Goal: Check status: Check status

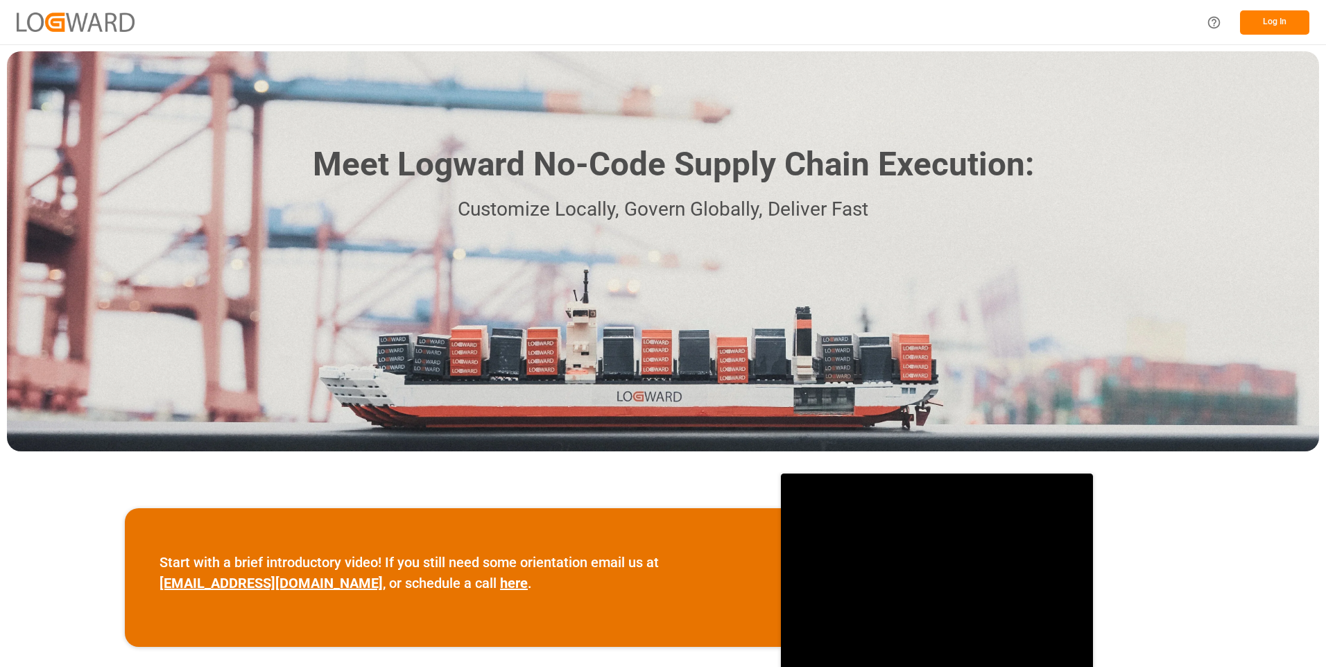
click at [1274, 23] on button "Log In" at bounding box center [1274, 22] width 69 height 24
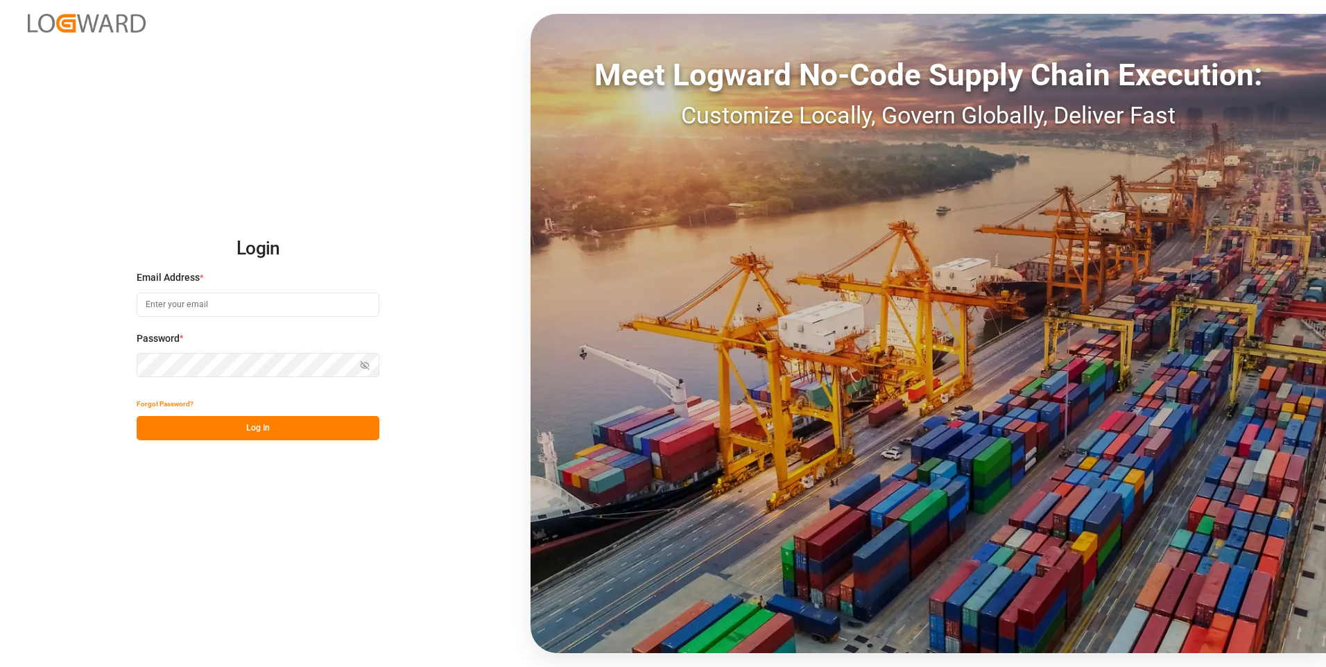
type input "julissa.then@leschaco.com"
click at [251, 427] on button "Log In" at bounding box center [258, 428] width 243 height 24
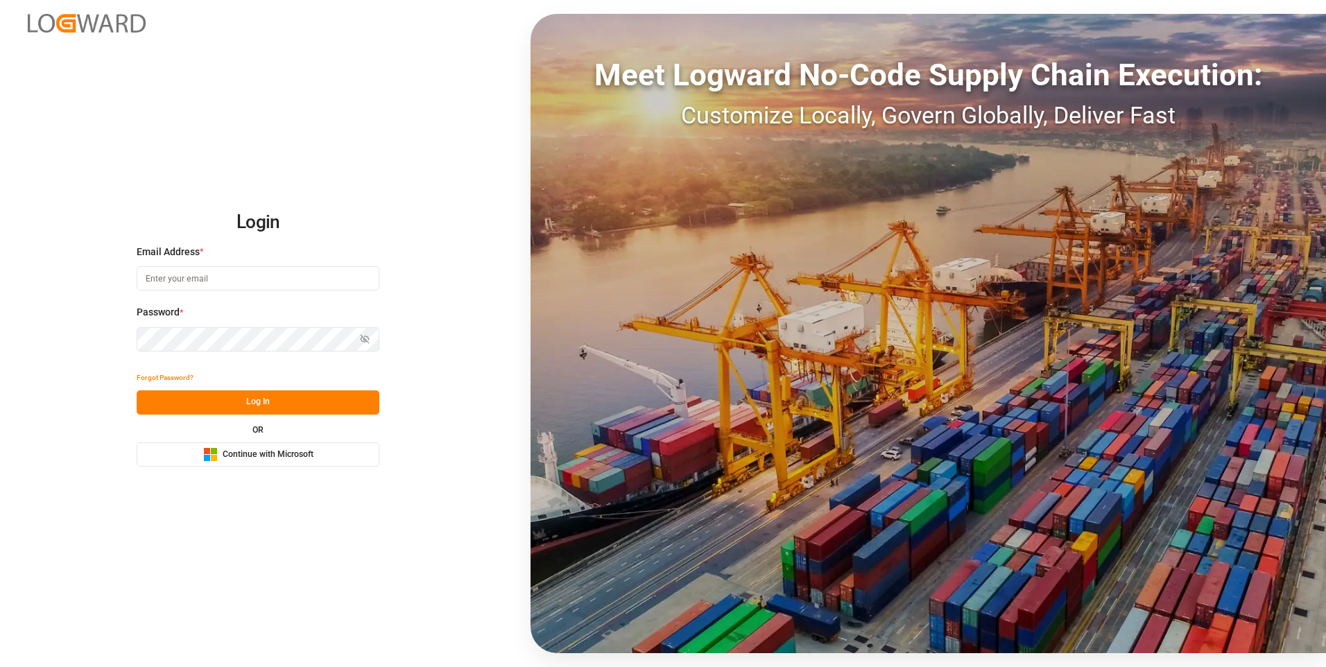
type input "julissa.then@leschaco.com"
click at [226, 410] on button "Log In" at bounding box center [258, 403] width 243 height 24
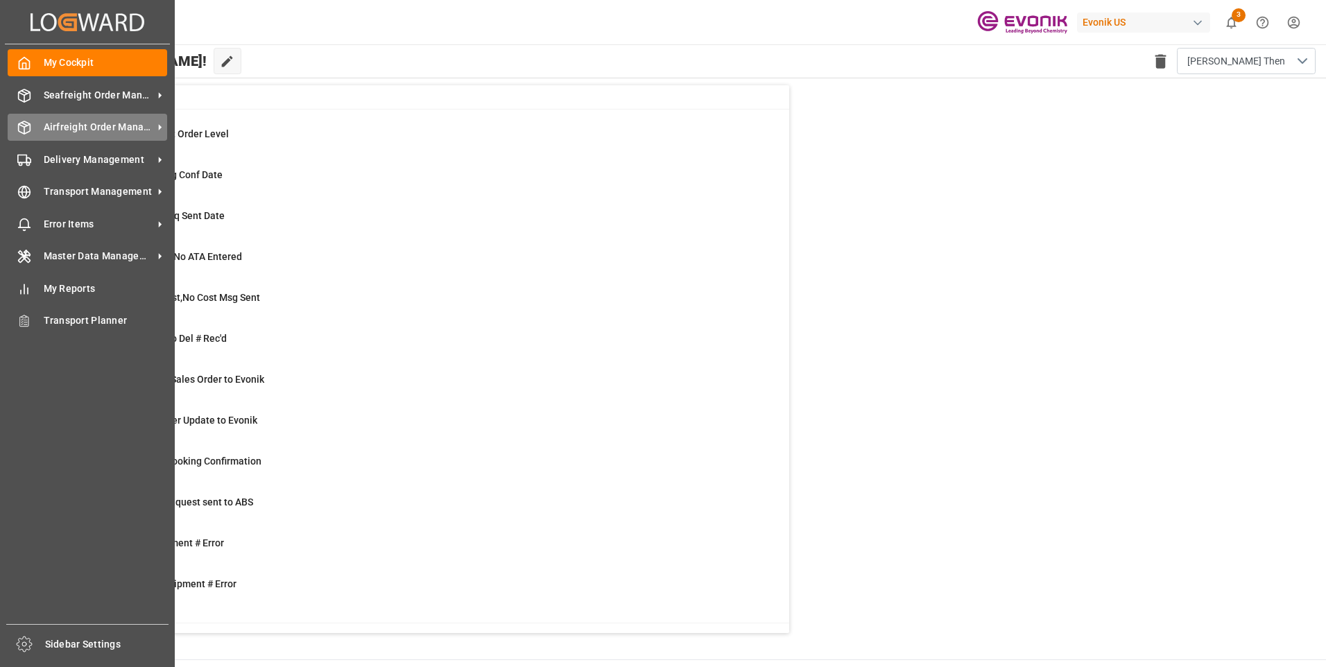
click at [63, 126] on span "Airfreight Order Management" at bounding box center [99, 127] width 110 height 15
click at [24, 129] on icon at bounding box center [24, 128] width 14 height 14
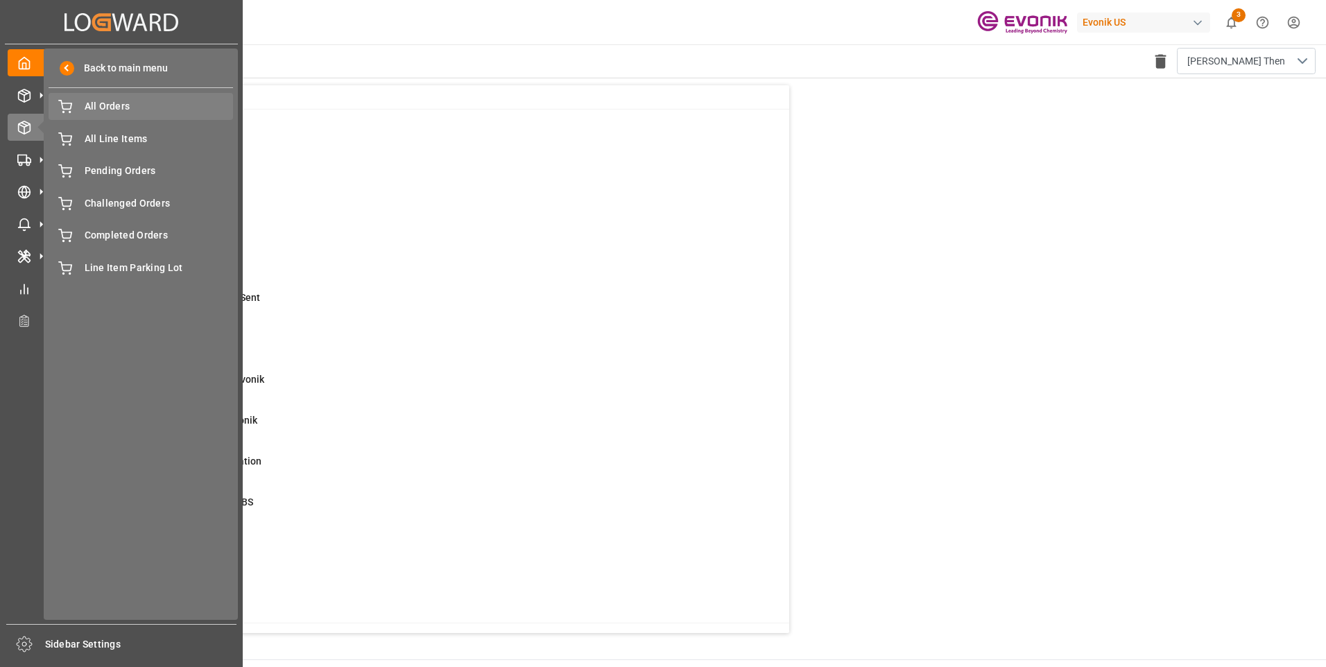
click at [102, 105] on span "All Orders" at bounding box center [159, 106] width 149 height 15
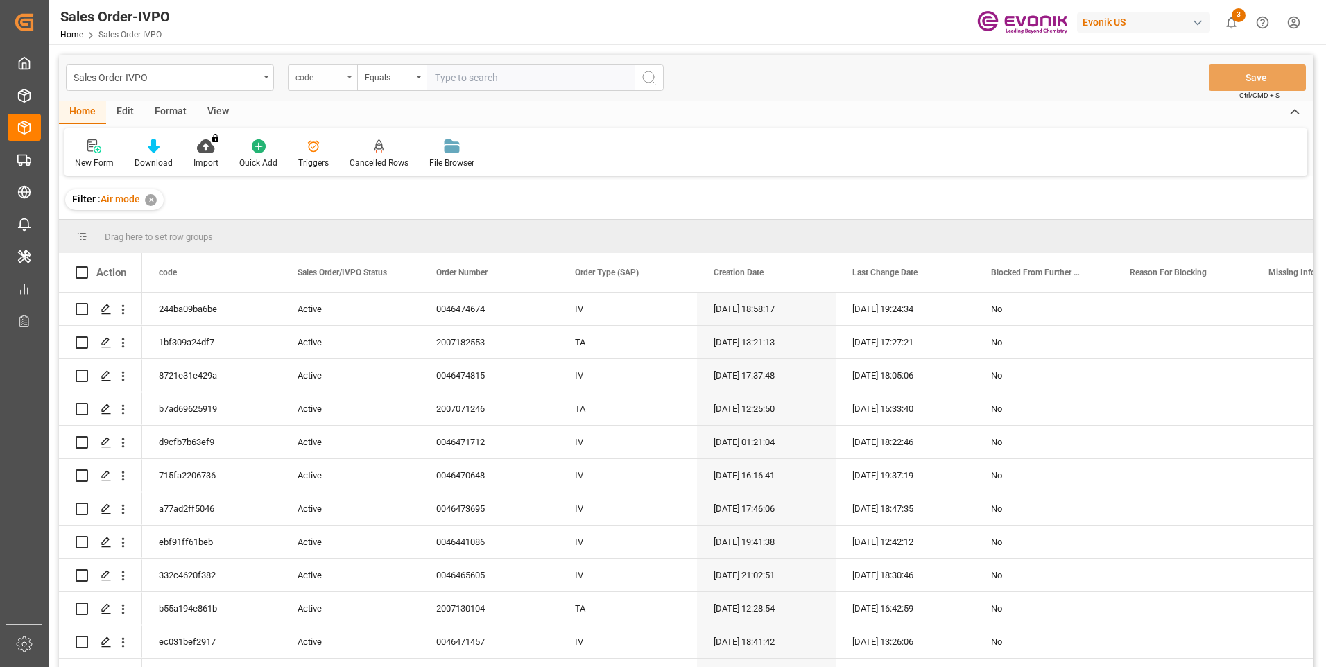
click at [332, 73] on div "code" at bounding box center [319, 76] width 47 height 16
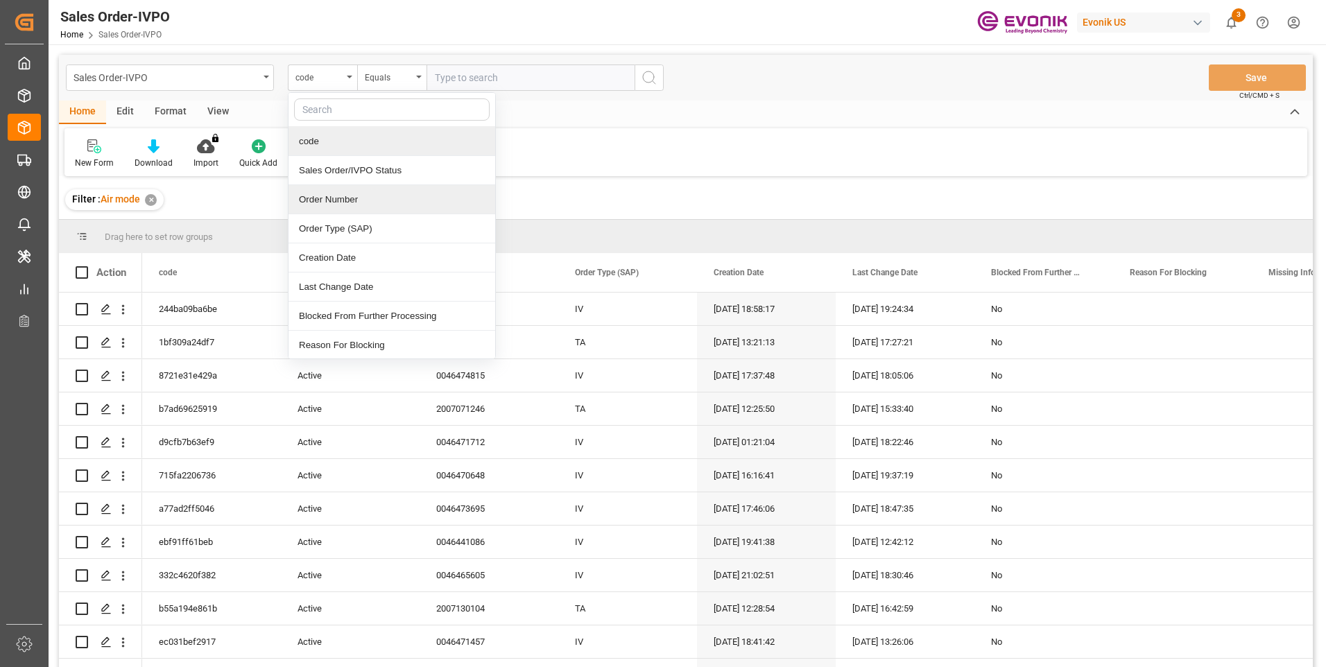
click at [329, 196] on div "Order Number" at bounding box center [392, 199] width 207 height 29
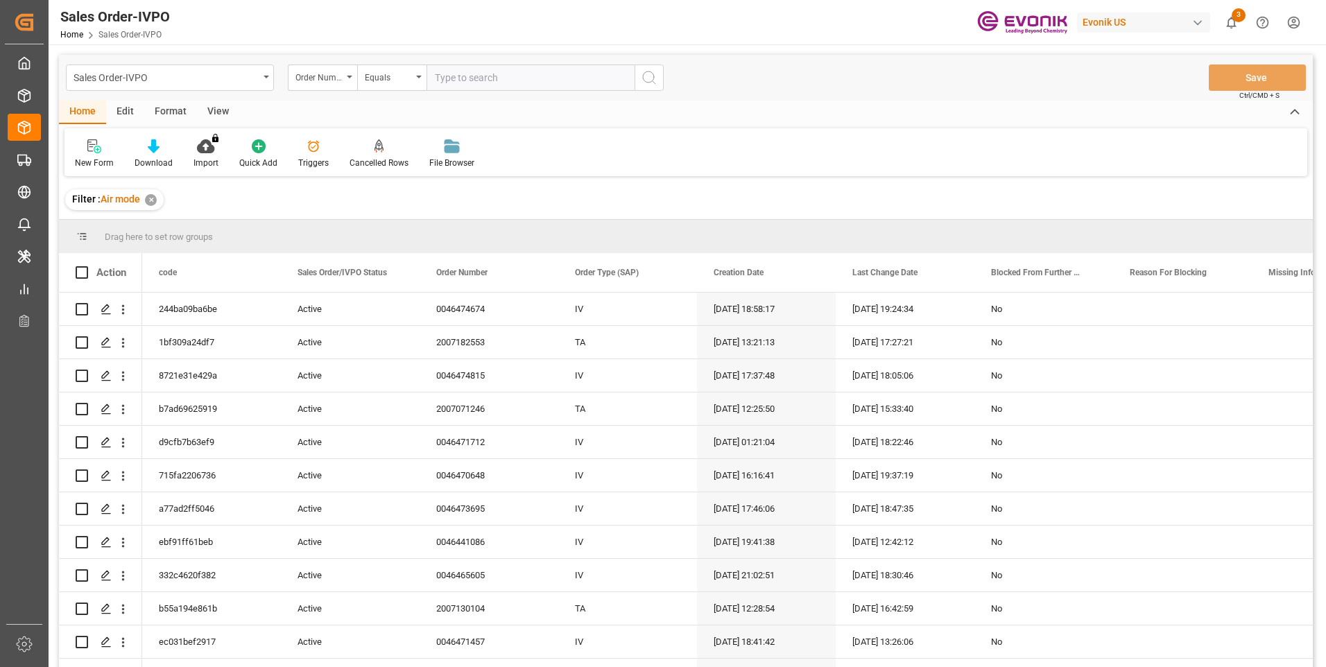
click at [488, 78] on input "text" at bounding box center [531, 78] width 208 height 26
paste input "0046474674"
type input "0046474674"
click at [654, 79] on icon "search button" at bounding box center [649, 77] width 17 height 17
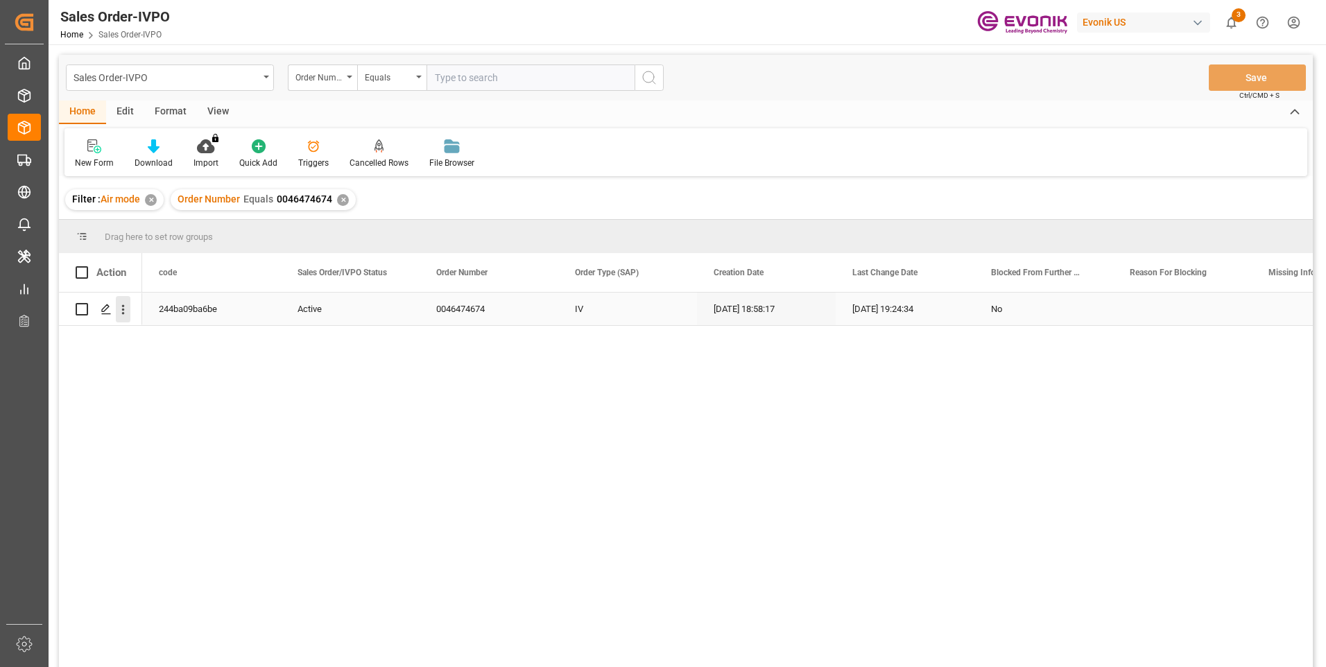
click at [126, 311] on icon "open menu" at bounding box center [123, 309] width 15 height 15
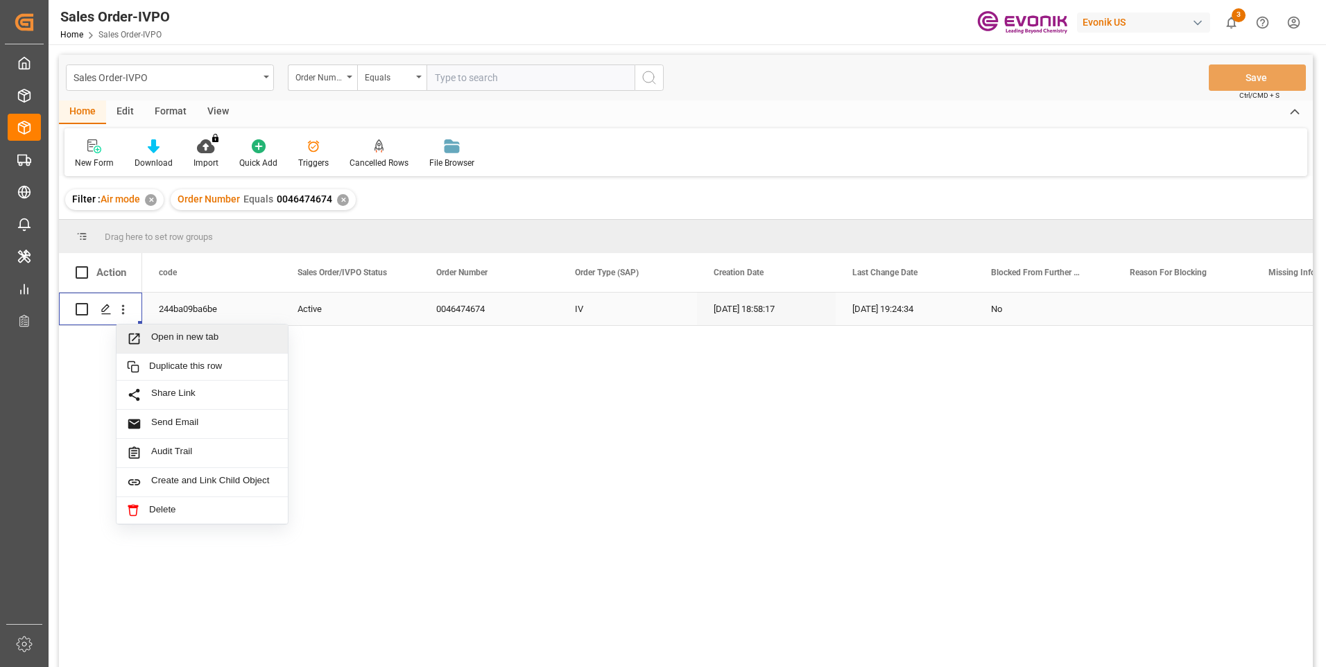
click at [189, 343] on span "Open in new tab" at bounding box center [214, 339] width 126 height 15
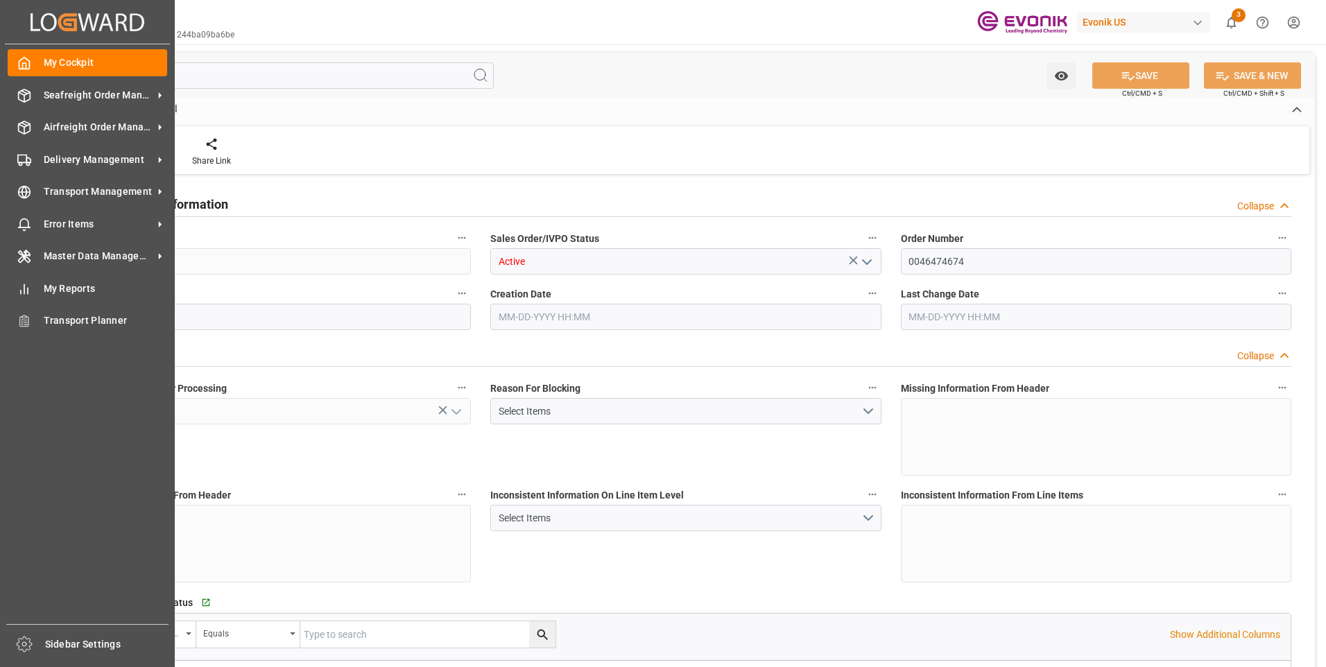
type input "INBOM"
type input "5207.1"
type input "1"
type input "1801.6"
type input "[DATE] 18:58"
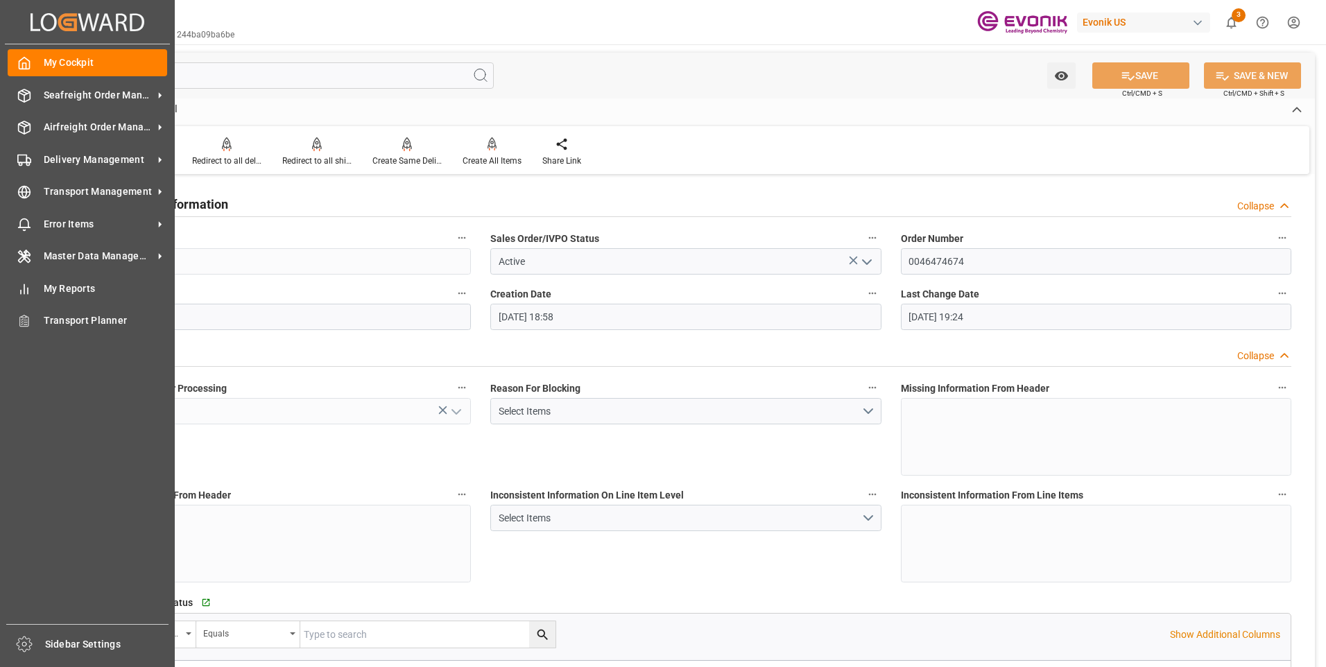
type input "[DATE] 19:24"
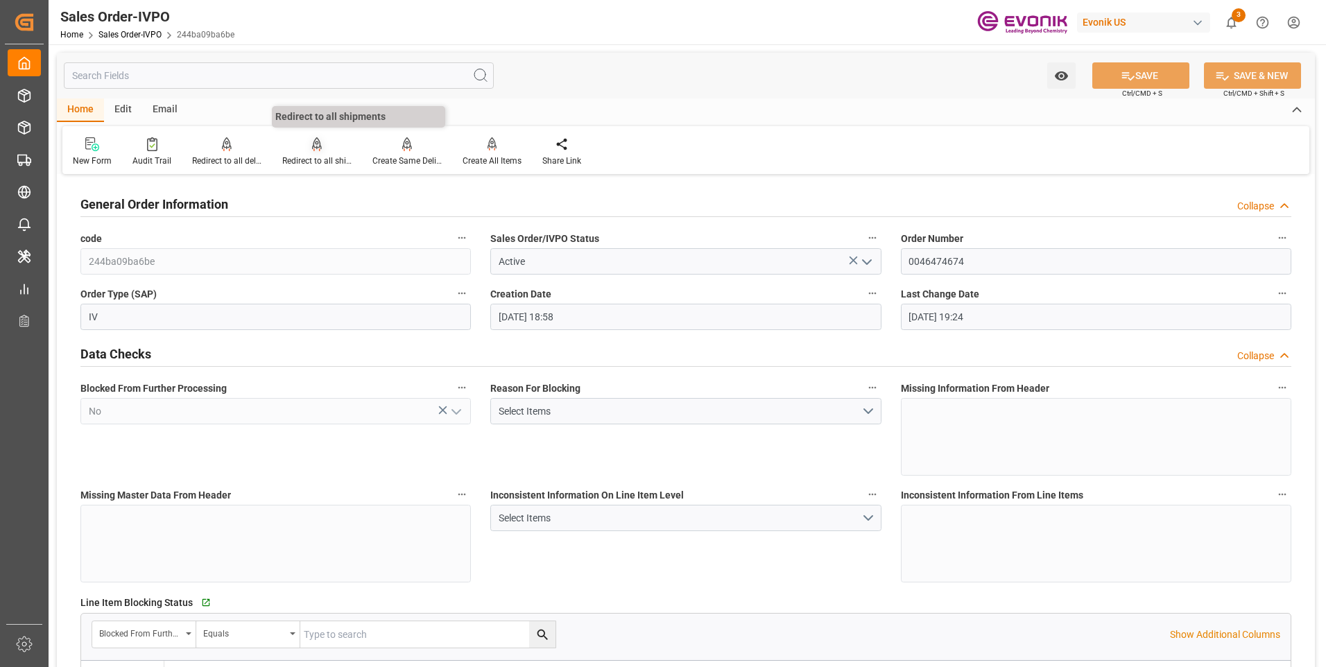
click at [302, 156] on div "Redirect to all shipments" at bounding box center [316, 161] width 69 height 12
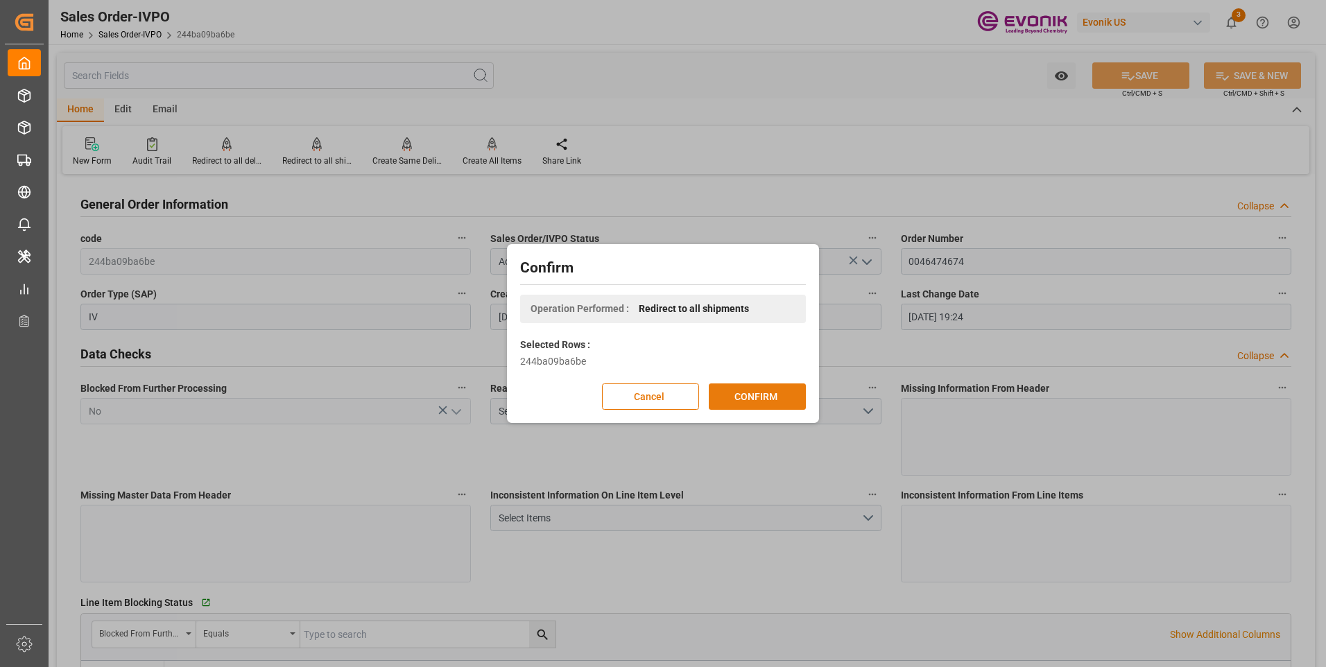
click at [742, 394] on button "CONFIRM" at bounding box center [757, 397] width 97 height 26
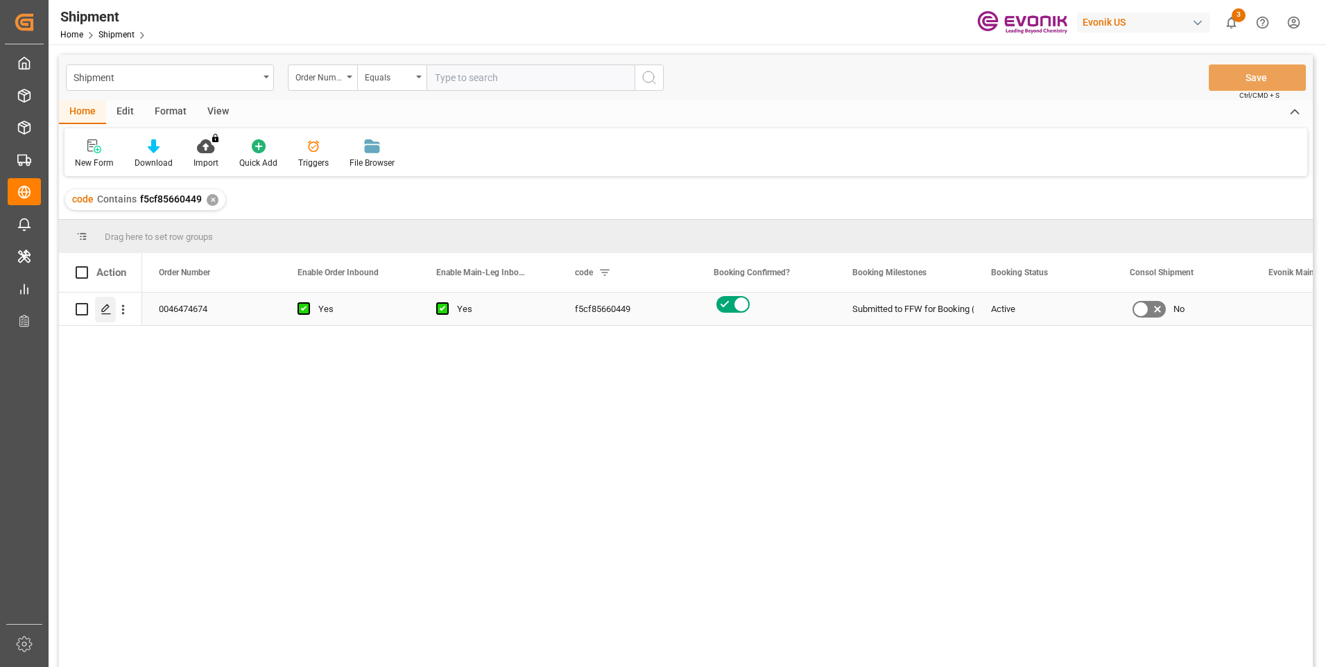
click at [108, 312] on icon "Press SPACE to select this row." at bounding box center [106, 309] width 11 height 11
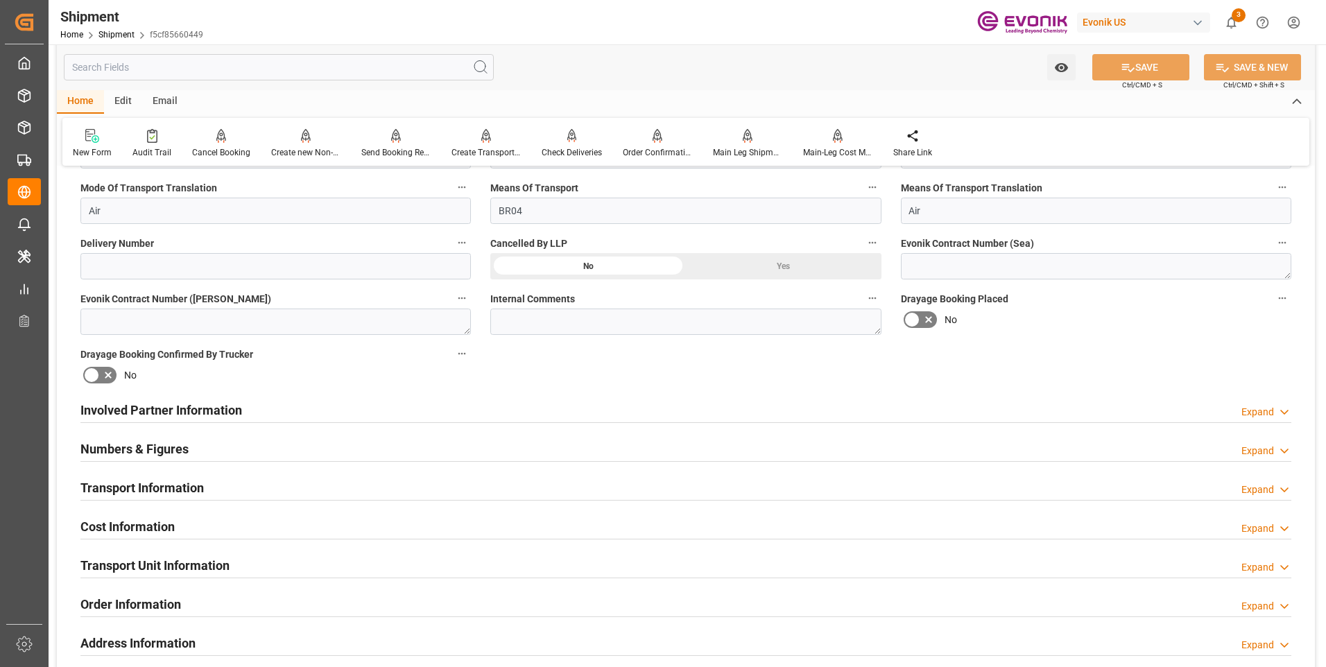
scroll to position [624, 0]
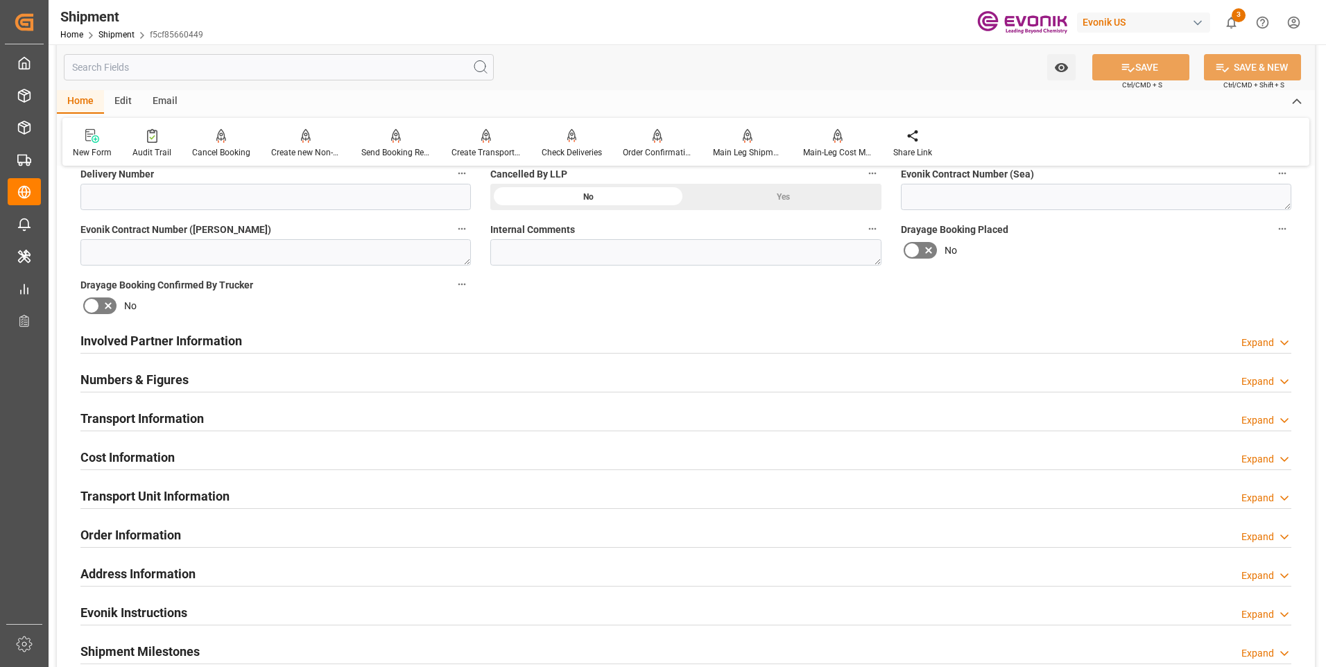
click at [348, 421] on div "Transport Information Expand" at bounding box center [685, 417] width 1211 height 26
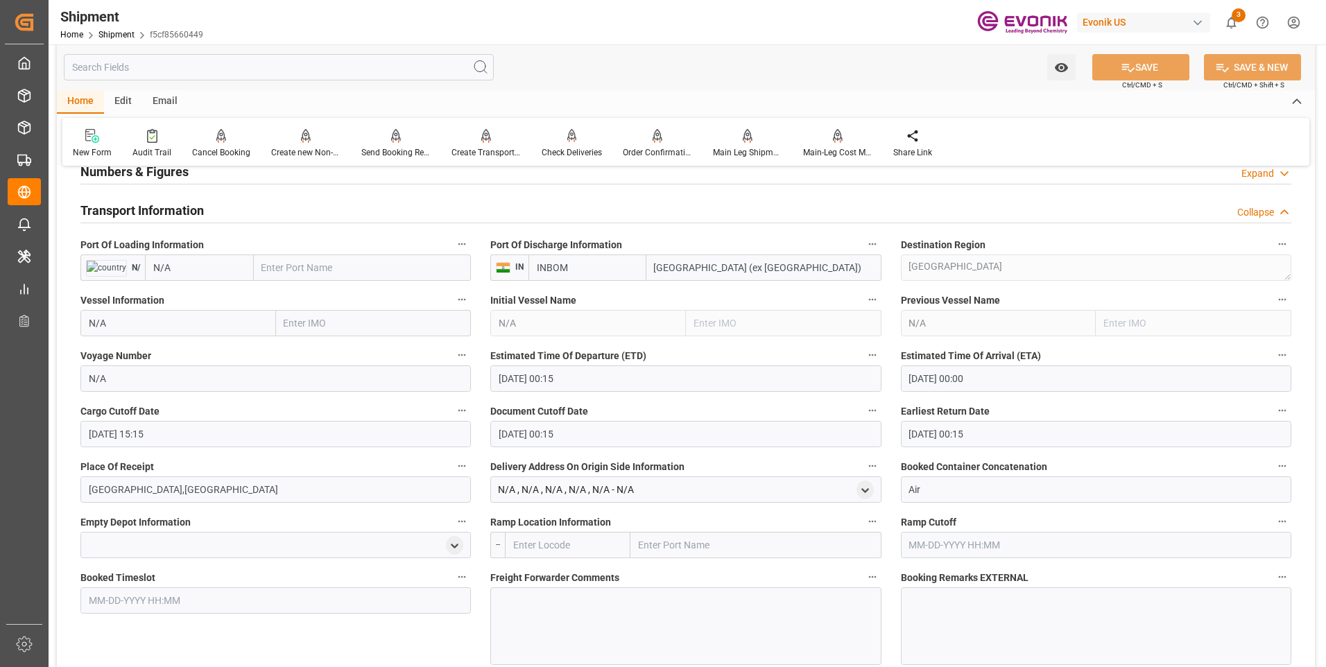
scroll to position [971, 0]
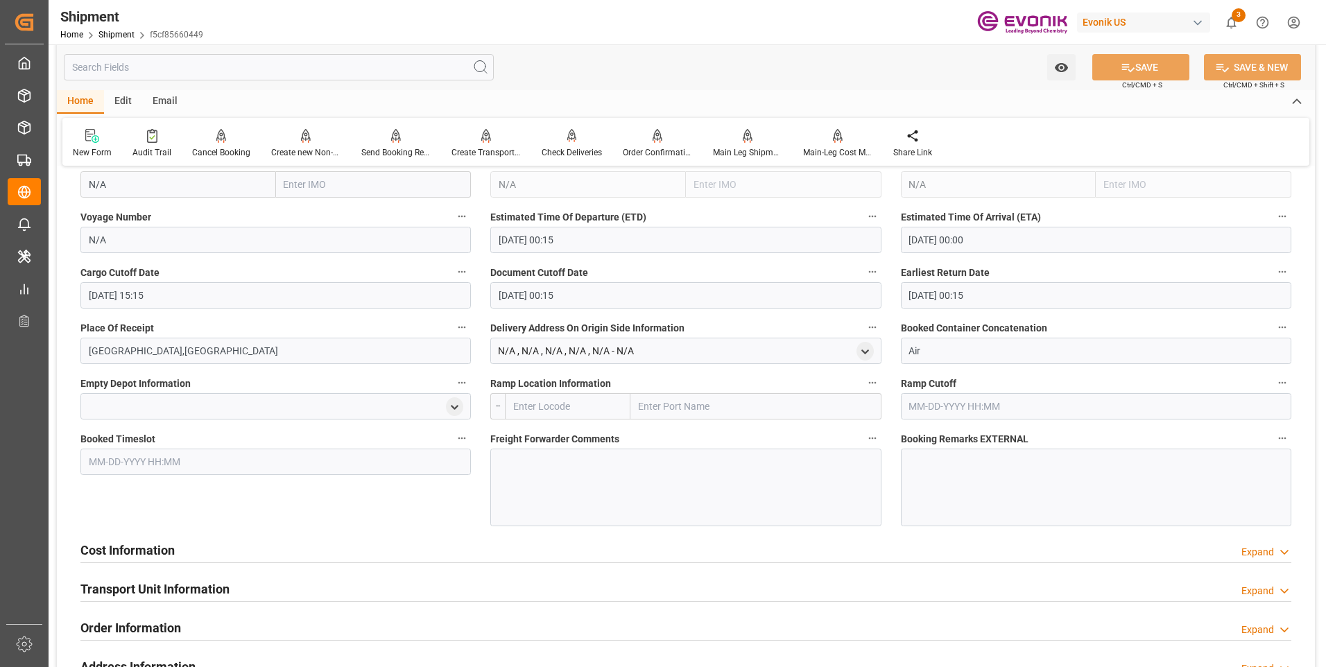
click at [309, 550] on div "Cost Information Expand" at bounding box center [685, 549] width 1211 height 26
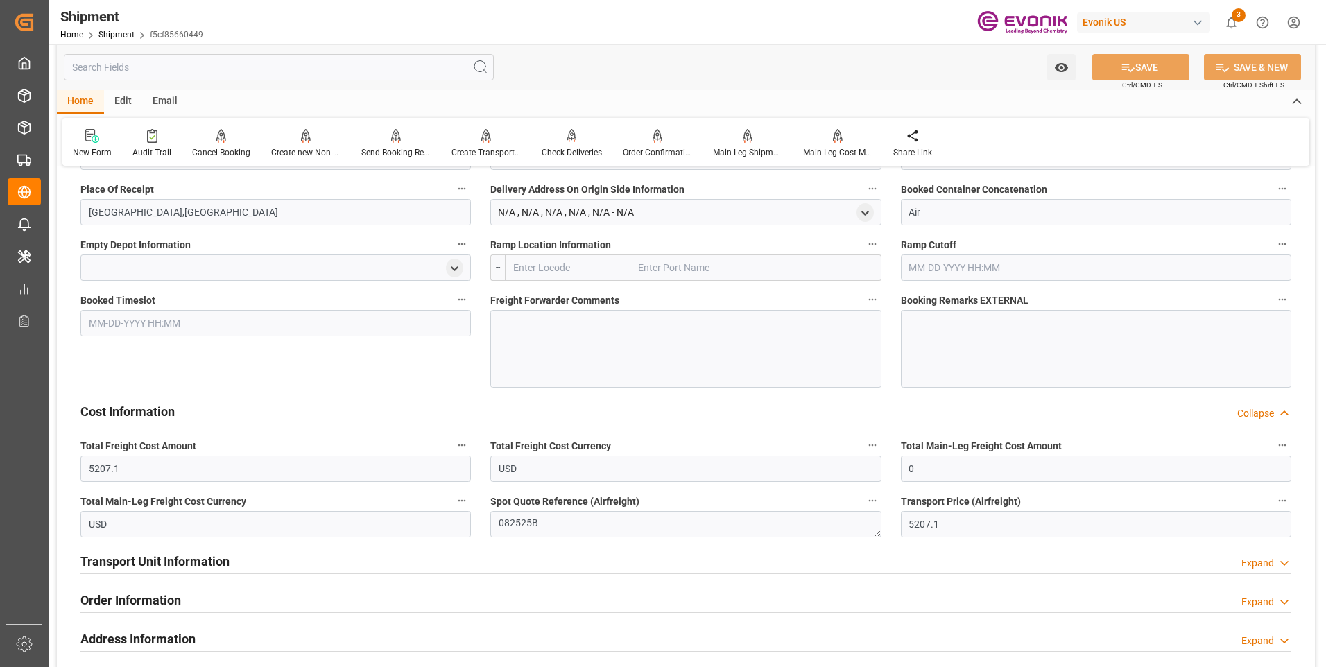
scroll to position [1179, 0]
